Goal: Task Accomplishment & Management: Manage account settings

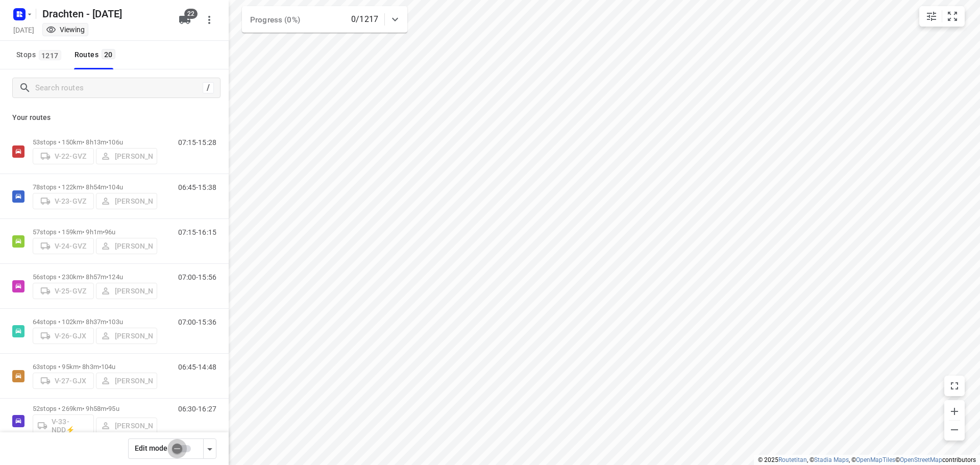
click at [182, 453] on input "checkbox" at bounding box center [177, 448] width 58 height 19
checkbox input "false"
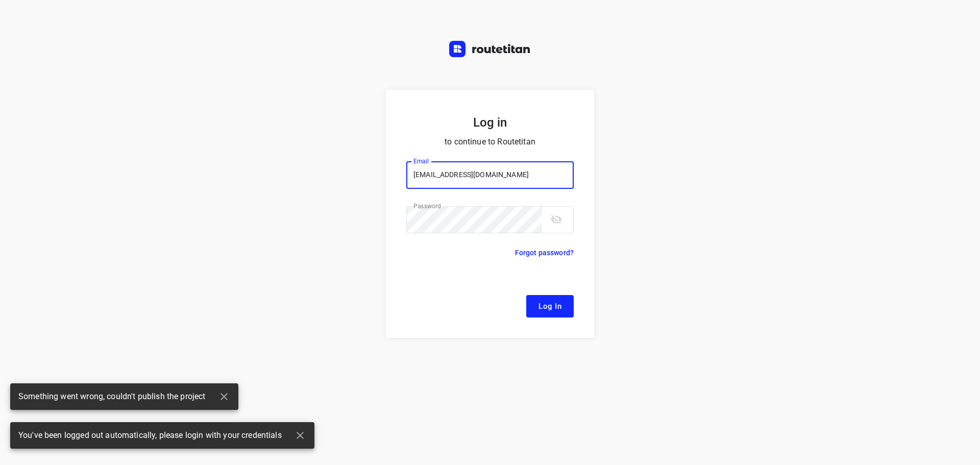
click at [530, 302] on button "Log In" at bounding box center [549, 306] width 47 height 22
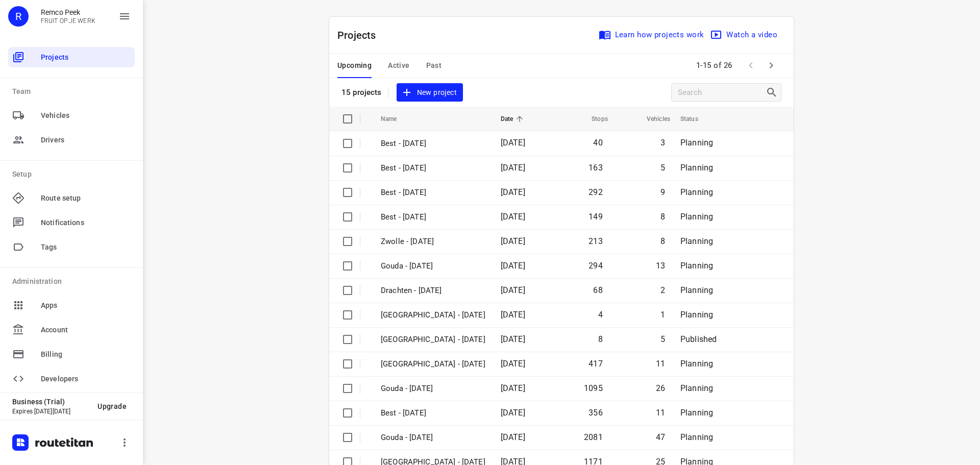
click at [401, 58] on button "Active" at bounding box center [398, 66] width 21 height 25
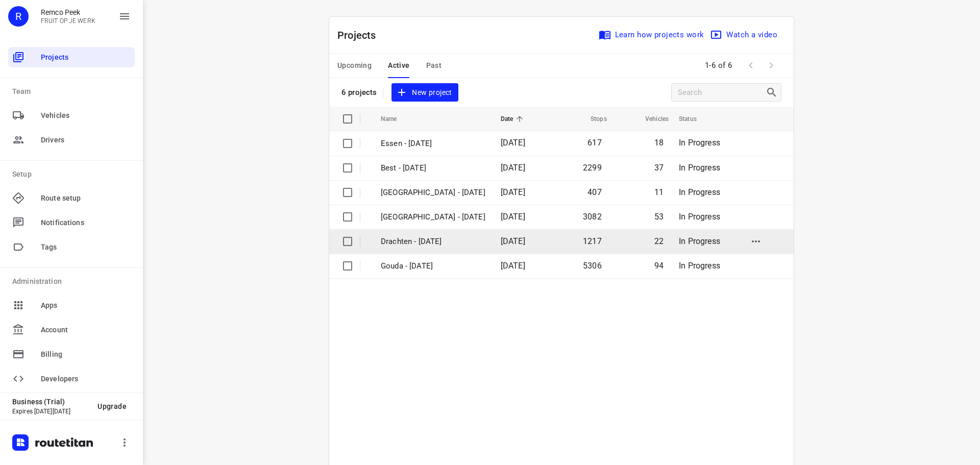
click at [424, 245] on p "Drachten - [DATE]" at bounding box center [433, 242] width 105 height 12
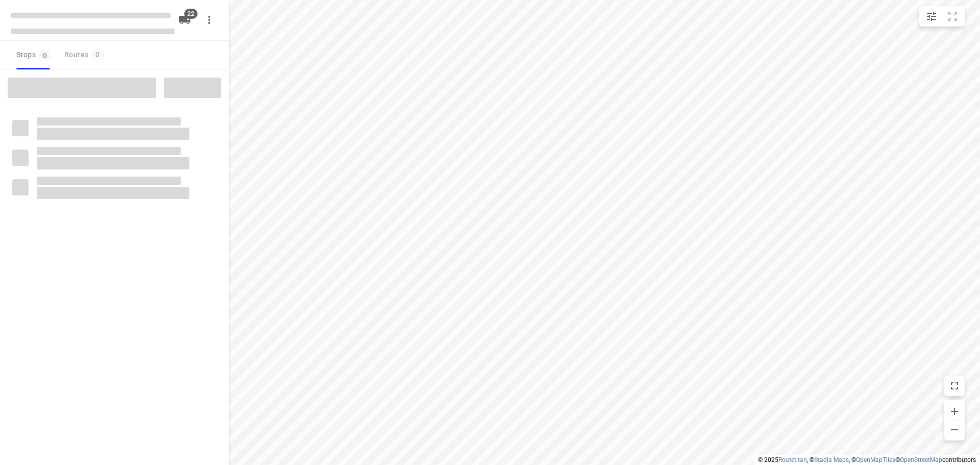
checkbox input "true"
